Goal: Task Accomplishment & Management: Use online tool/utility

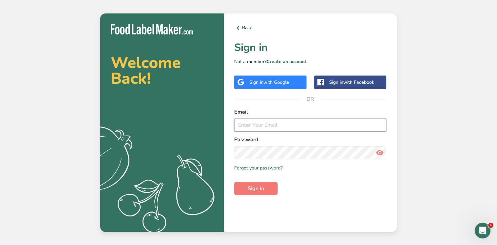
click at [302, 129] on input "email" at bounding box center [310, 125] width 152 height 13
type input "[EMAIL_ADDRESS][DOMAIN_NAME]"
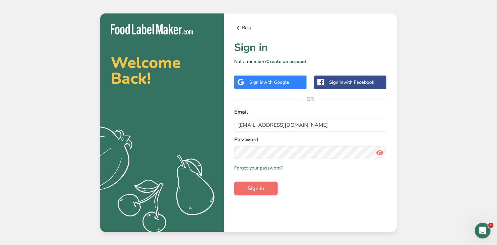
click at [264, 193] on button "Sign in" at bounding box center [255, 188] width 43 height 13
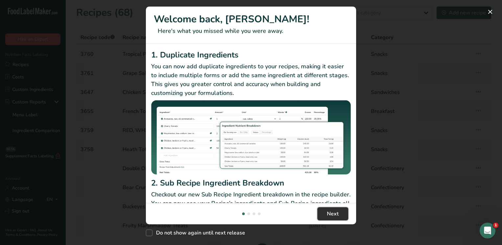
click at [331, 215] on span "Next" at bounding box center [333, 214] width 12 height 8
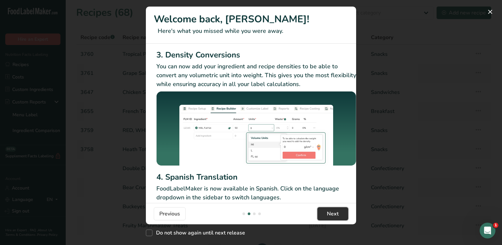
click at [331, 215] on span "Next" at bounding box center [333, 214] width 12 height 8
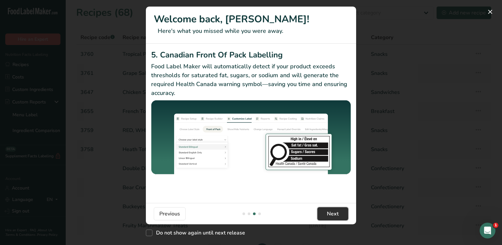
click at [332, 216] on span "Next" at bounding box center [333, 214] width 12 height 8
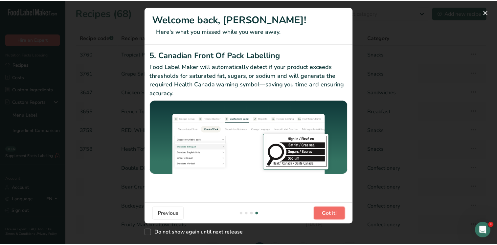
scroll to position [0, 625]
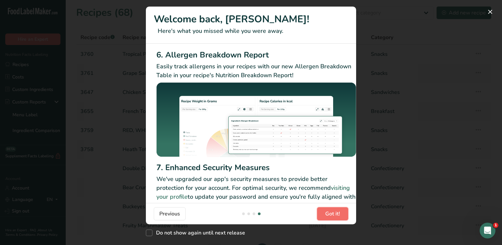
click at [332, 216] on span "Got it!" at bounding box center [332, 214] width 15 height 8
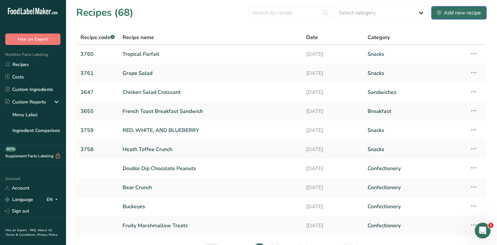
click at [458, 11] on div "Add new recipe" at bounding box center [459, 13] width 44 height 8
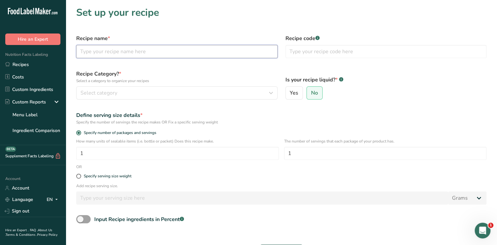
click at [114, 52] on input "text" at bounding box center [176, 51] width 201 height 13
type input "Tropical"
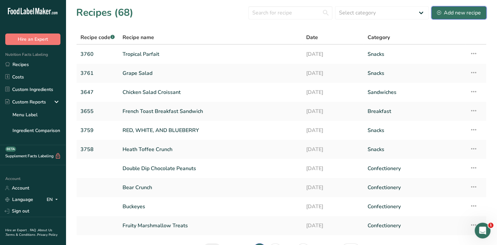
click at [462, 12] on div "Add new recipe" at bounding box center [459, 13] width 44 height 8
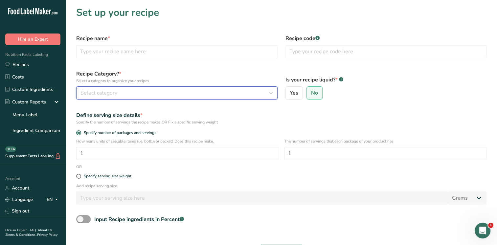
click at [167, 98] on button "Select category" at bounding box center [176, 92] width 201 height 13
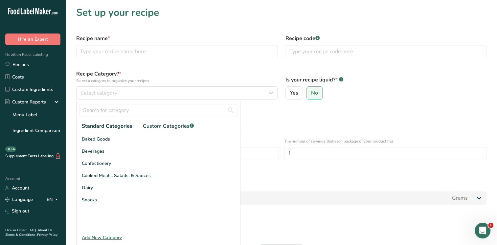
click at [103, 238] on div "Add New Category" at bounding box center [157, 237] width 163 height 7
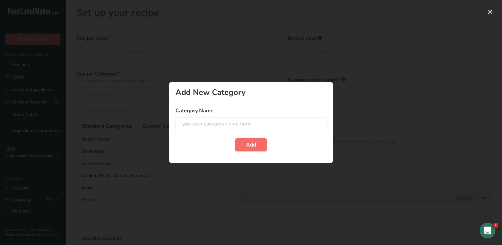
click at [254, 146] on span "Add" at bounding box center [251, 145] width 10 height 8
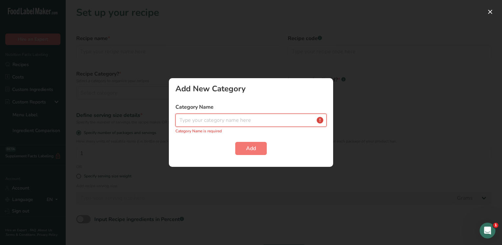
click at [317, 121] on input "text" at bounding box center [250, 120] width 151 height 13
click at [488, 14] on button "button" at bounding box center [490, 12] width 11 height 11
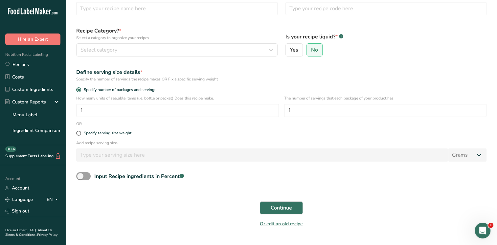
scroll to position [43, 0]
click at [283, 223] on link "Or edit an old recipe" at bounding box center [281, 223] width 43 height 6
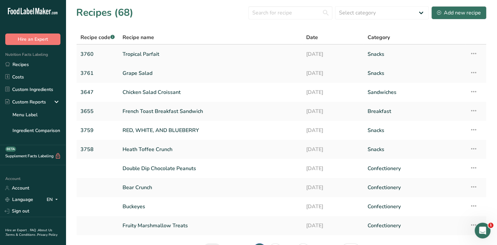
click at [139, 53] on link "Tropical Parfait" at bounding box center [210, 54] width 176 height 14
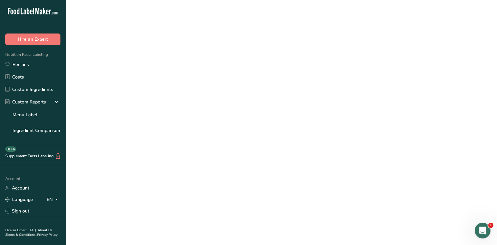
click at [139, 53] on link "Tropical Parfait" at bounding box center [210, 54] width 176 height 14
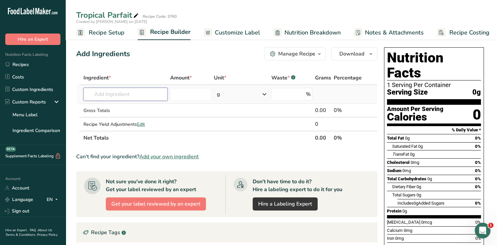
click at [110, 94] on input "text" at bounding box center [125, 94] width 84 height 13
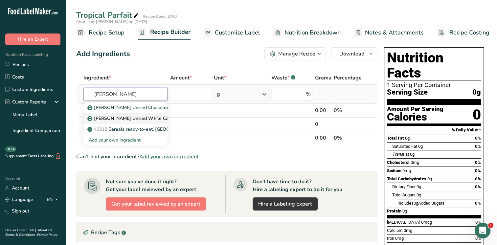
type input "[PERSON_NAME]"
click at [124, 121] on p "[PERSON_NAME] Uniced White Cake" at bounding box center [131, 118] width 85 height 7
type input "[PERSON_NAME] Uniced White Cake"
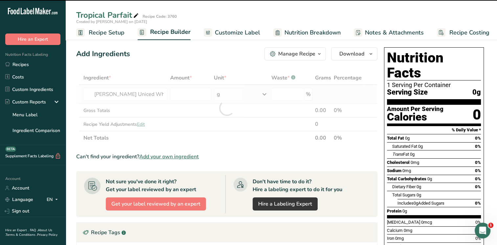
type input "0"
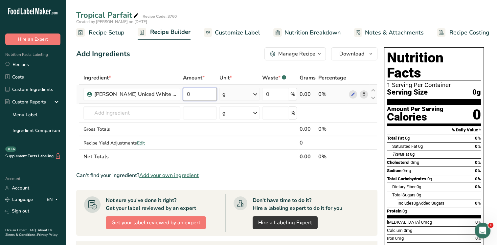
click at [195, 95] on input "0" at bounding box center [200, 94] width 34 height 13
type input "0.7"
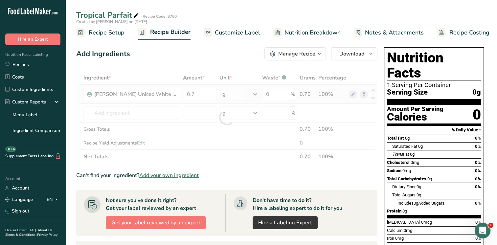
click at [237, 91] on div "Ingredient * Amount * Unit * Waste * .a-a{fill:#347362;}.b-a{fill:#fff;} Grams …" at bounding box center [226, 117] width 301 height 93
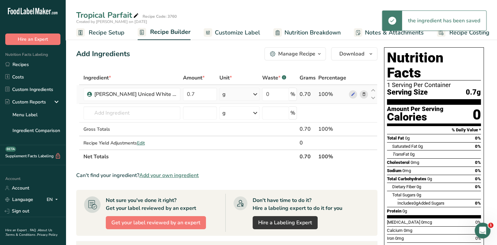
click at [253, 93] on icon at bounding box center [255, 94] width 8 height 12
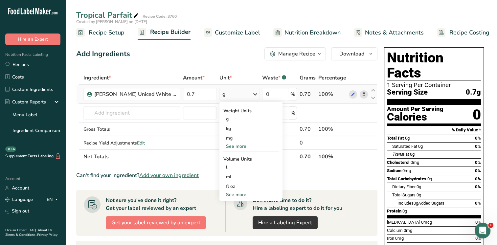
click at [235, 147] on div "See more" at bounding box center [250, 146] width 55 height 7
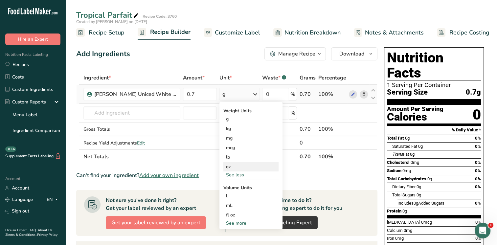
click at [223, 168] on div "oz" at bounding box center [250, 167] width 55 height 10
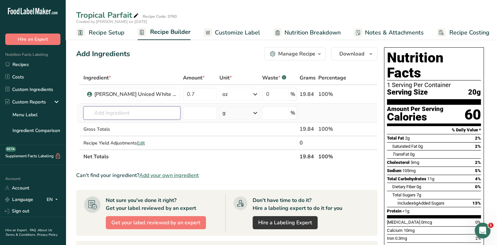
click at [127, 115] on input "text" at bounding box center [131, 112] width 97 height 13
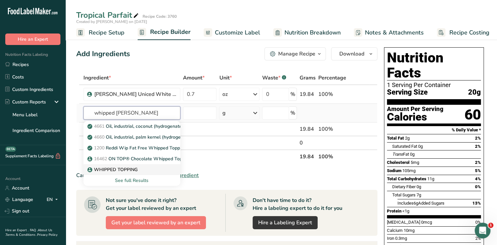
type input "whipped [PERSON_NAME]"
click at [114, 174] on link "WHIPPED TOPPING" at bounding box center [131, 169] width 97 height 11
type input "WHIPPED TOPPING"
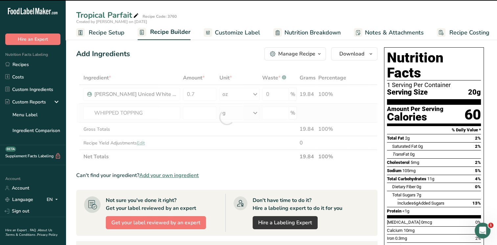
type input "0"
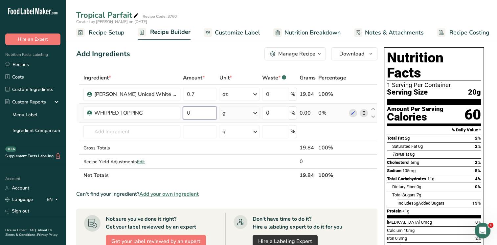
click at [187, 111] on input "0" at bounding box center [200, 112] width 34 height 13
type input "1"
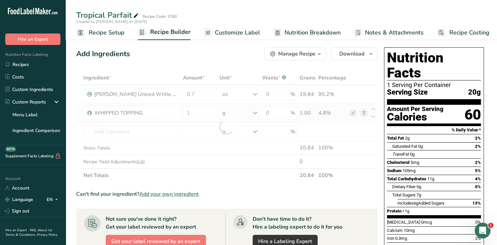
click at [238, 109] on div "Ingredient * Amount * Unit * Waste * .a-a{fill:#347362;}.b-a{fill:#fff;} Grams …" at bounding box center [226, 126] width 301 height 111
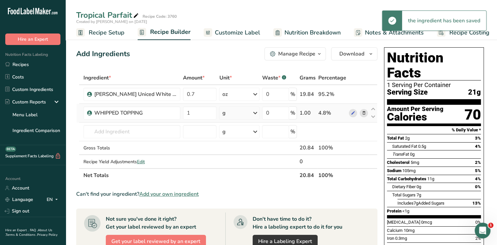
click at [253, 116] on icon at bounding box center [255, 113] width 8 height 12
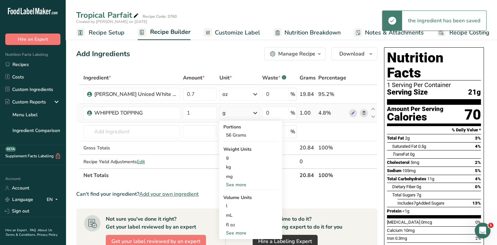
click at [234, 184] on div "See more" at bounding box center [250, 184] width 55 height 7
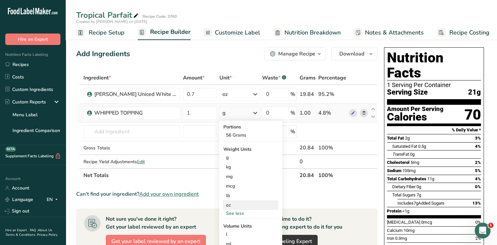
click at [223, 205] on div "oz" at bounding box center [250, 205] width 55 height 10
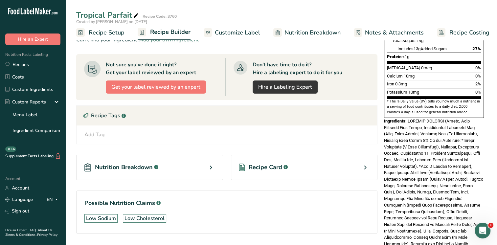
scroll to position [0, 3]
click at [158, 165] on icon ".a-a{fill:#347362;}.b-a{fill:#fff;}" at bounding box center [156, 167] width 4 height 4
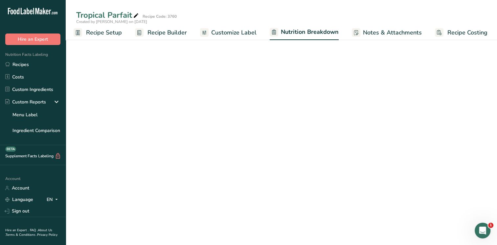
select select "Calories"
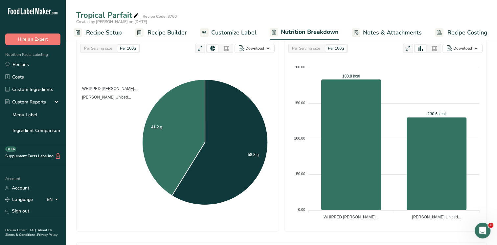
scroll to position [61, 0]
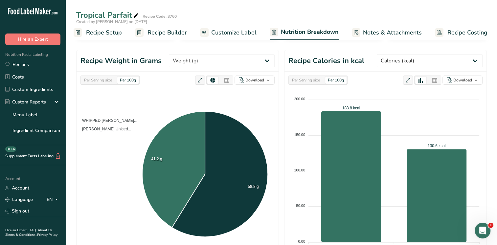
click at [96, 36] on span "Recipe Setup" at bounding box center [104, 32] width 36 height 9
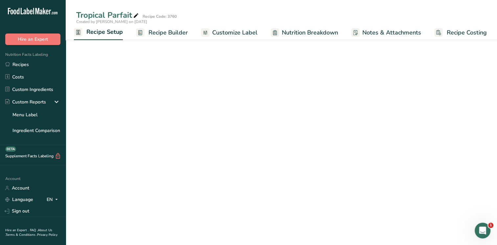
scroll to position [34, 0]
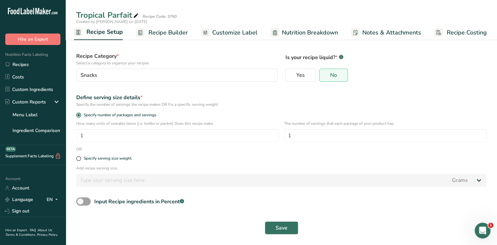
click at [156, 33] on span "Recipe Builder" at bounding box center [167, 32] width 39 height 9
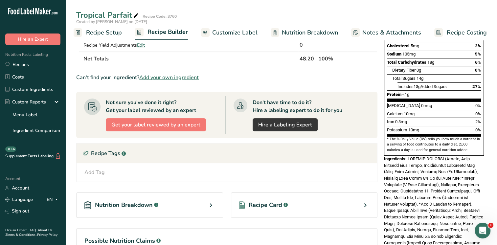
scroll to position [119, 0]
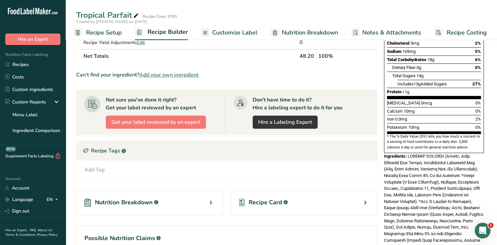
click at [340, 207] on div "Recipe Card .a-a{fill:#347362;}.b-a{fill:#fff;}" at bounding box center [304, 202] width 147 height 25
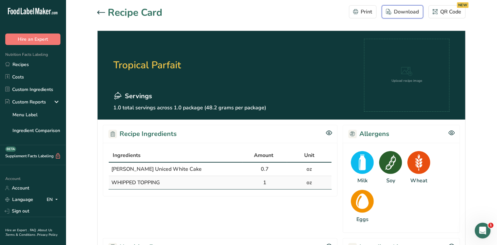
click at [407, 15] on div "Download" at bounding box center [402, 12] width 33 height 8
click at [28, 65] on link "Recipes" at bounding box center [33, 64] width 66 height 12
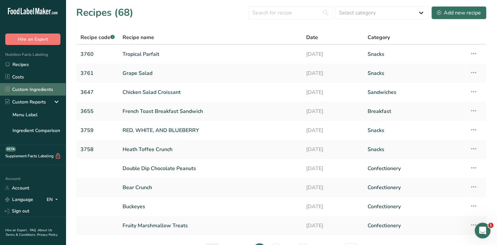
click at [28, 90] on link "Custom Ingredients" at bounding box center [33, 89] width 66 height 12
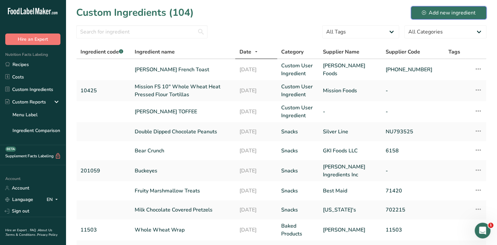
click at [445, 11] on div "Add new ingredient" at bounding box center [449, 13] width 54 height 8
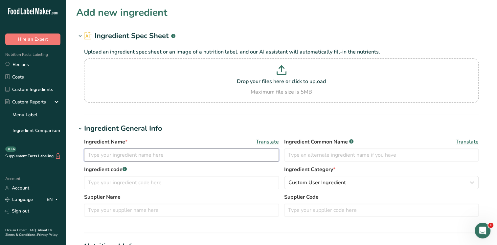
click at [141, 157] on input "text" at bounding box center [181, 154] width 195 height 13
type input "Pineapple Tidbits"
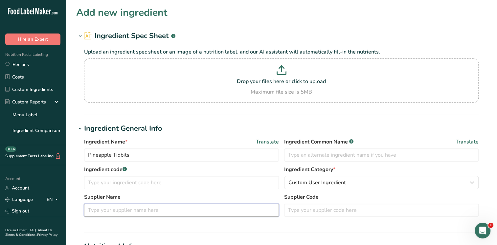
click at [247, 212] on input "text" at bounding box center [181, 210] width 195 height 13
type input "d"
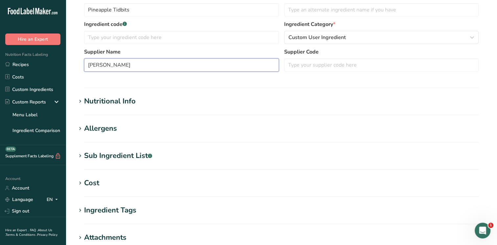
scroll to position [146, 0]
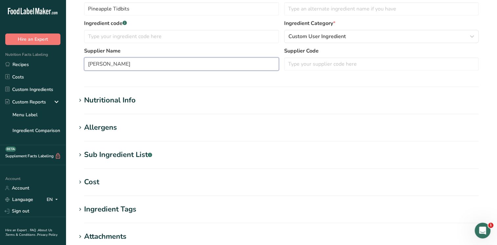
type input "[PERSON_NAME]"
click at [83, 102] on icon at bounding box center [80, 100] width 6 height 9
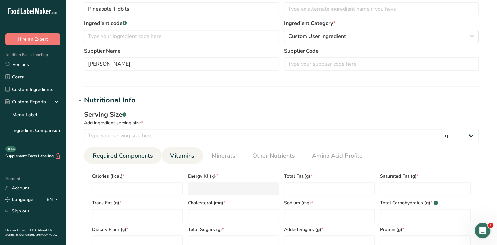
click at [179, 153] on span "Vitamins" at bounding box center [182, 155] width 24 height 9
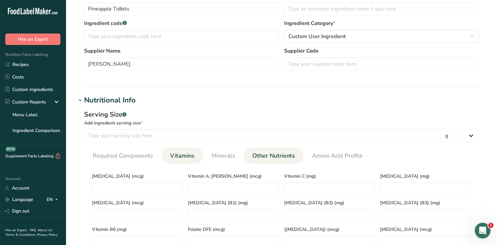
click at [263, 158] on span "Other Nutrients" at bounding box center [273, 155] width 43 height 9
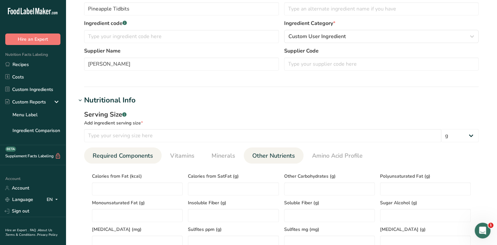
click at [129, 160] on span "Required Components" at bounding box center [123, 155] width 60 height 9
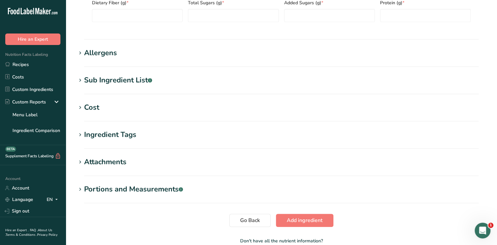
scroll to position [410, 0]
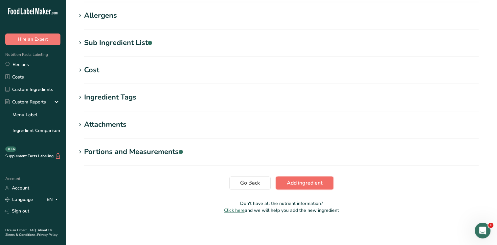
click at [304, 181] on span "Add ingredient" at bounding box center [305, 183] width 36 height 8
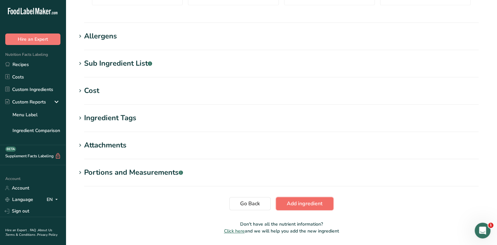
click at [310, 206] on span "Add ingredient" at bounding box center [305, 204] width 36 height 8
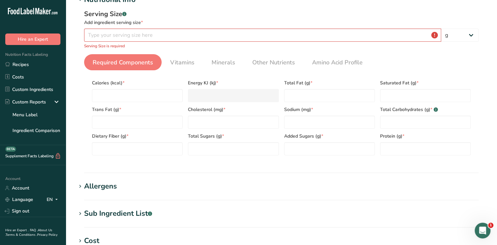
scroll to position [85, 0]
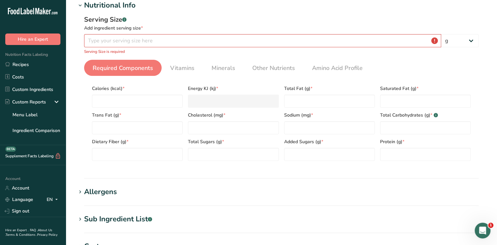
click at [453, 32] on div "Serving Size .a-a{fill:#347362;}.b-a{fill:#fff;} Add ingredient serving size * …" at bounding box center [281, 35] width 394 height 40
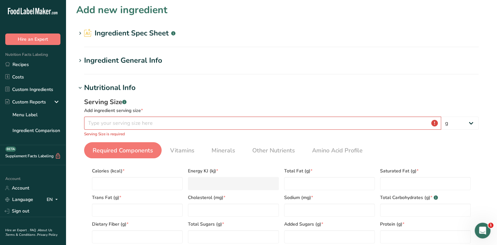
scroll to position [0, 0]
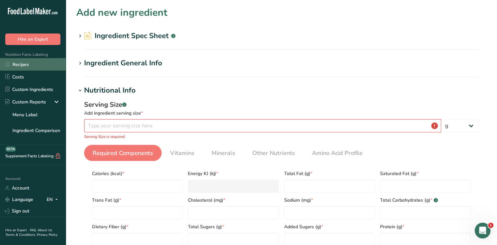
click at [19, 66] on link "Recipes" at bounding box center [33, 64] width 66 height 12
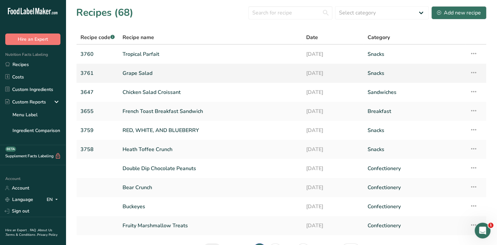
click at [167, 73] on link "Grape Salad" at bounding box center [210, 73] width 176 height 14
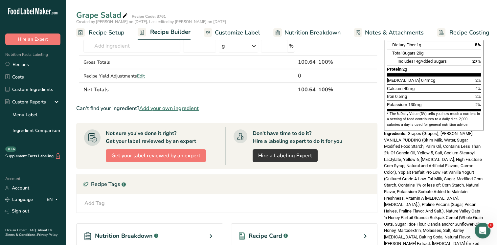
scroll to position [160, 0]
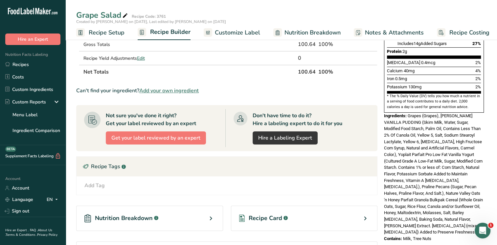
click at [308, 222] on div "Recipe Card .a-a{fill:#347362;}.b-a{fill:#fff;}" at bounding box center [304, 218] width 147 height 25
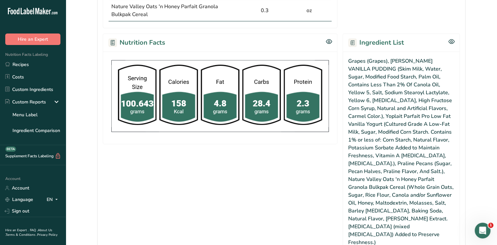
scroll to position [223, 0]
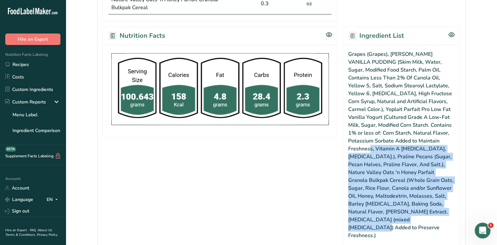
drag, startPoint x: 457, startPoint y: 219, endPoint x: 380, endPoint y: 148, distance: 104.5
click at [380, 148] on div "Grapes (Grapes), [PERSON_NAME] VANILLA PUDDING (Skim Milk, Water, Sugar, Modifi…" at bounding box center [400, 146] width 117 height 202
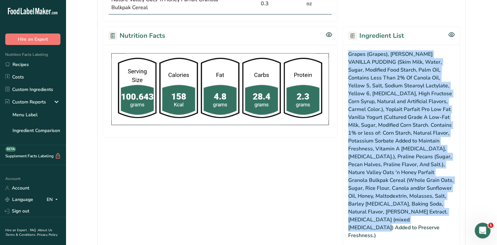
drag, startPoint x: 345, startPoint y: 49, endPoint x: 459, endPoint y: 221, distance: 206.3
click at [459, 221] on div "Grapes (Grapes), [PERSON_NAME] VANILLA PUDDING (Skim Milk, Water, Sugar, Modifi…" at bounding box center [400, 146] width 117 height 202
copy div "Grapes (Grapes), [PERSON_NAME] VANILLA PUDDING (Skim Milk, Water, Sugar, Modifi…"
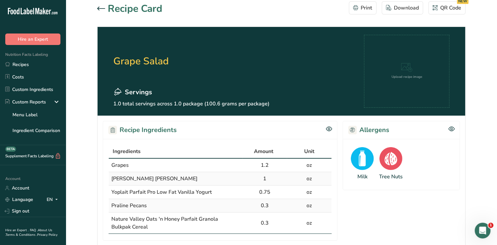
scroll to position [0, 0]
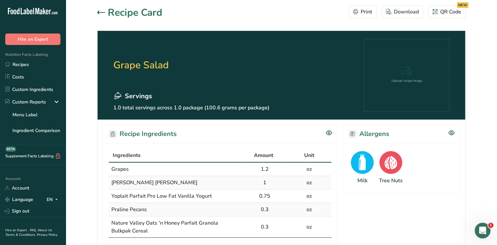
click at [100, 15] on div at bounding box center [102, 13] width 11 height 8
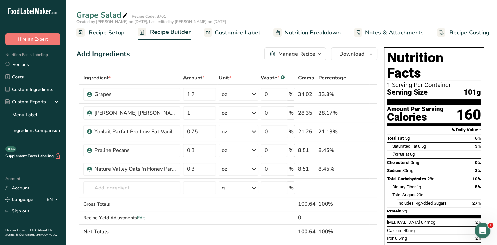
click at [241, 33] on span "Customize Label" at bounding box center [237, 32] width 45 height 9
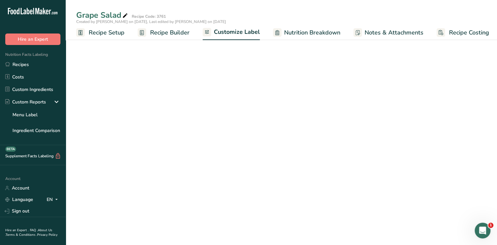
scroll to position [0, 3]
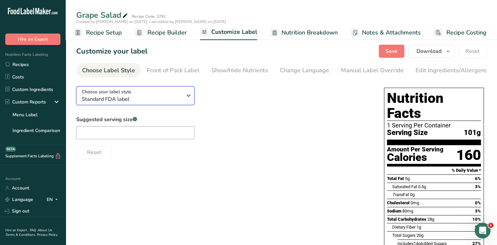
click at [183, 97] on div "Choose your label style Standard FDA label" at bounding box center [134, 95] width 105 height 15
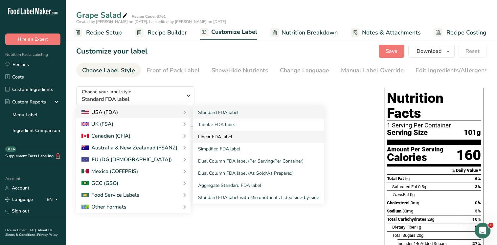
click at [210, 139] on link "Linear FDA label" at bounding box center [258, 137] width 131 height 12
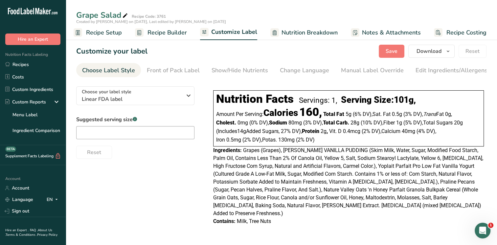
drag, startPoint x: 318, startPoint y: 141, endPoint x: 216, endPoint y: 101, distance: 109.4
click at [216, 101] on div "Nutrition Facts Servings: 1, Serving Size: 101g , Amount Per Serving: Calories …" at bounding box center [348, 118] width 271 height 56
copy div "Nutrition Facts Servings: 1, Serving Size: 101g , Amount Per Serving: Calories …"
click at [358, 13] on div "Grape Salad Recipe Code: 3761" at bounding box center [281, 15] width 431 height 12
